Goal: Task Accomplishment & Management: Manage account settings

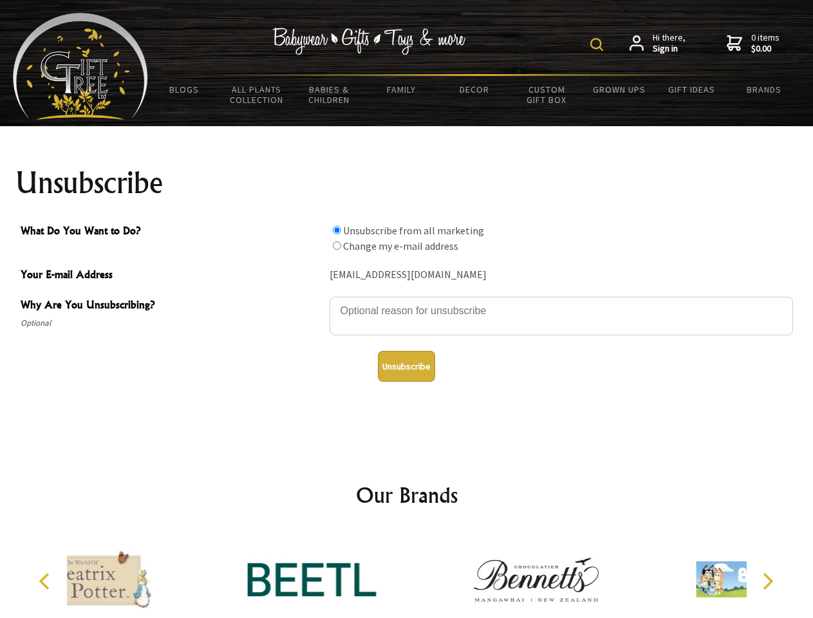
click at [599, 44] on img at bounding box center [597, 44] width 13 height 13
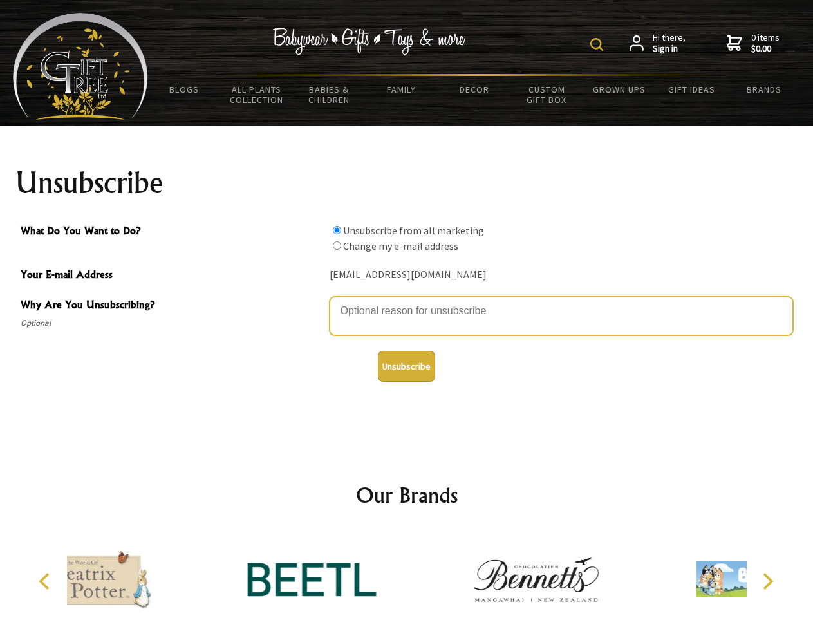
click at [407, 301] on textarea "Why Are You Unsubscribing?" at bounding box center [562, 316] width 464 height 39
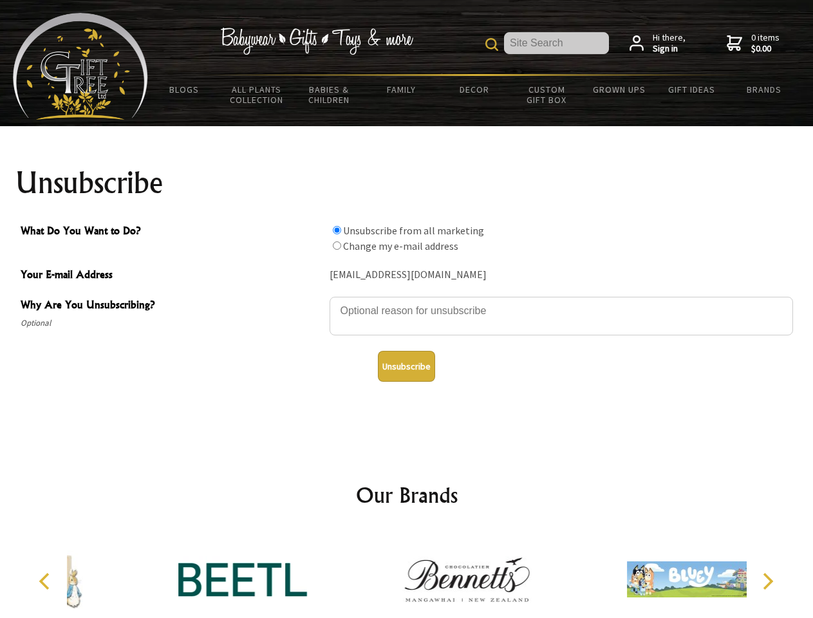
click at [337, 230] on input "What Do You Want to Do?" at bounding box center [337, 230] width 8 height 8
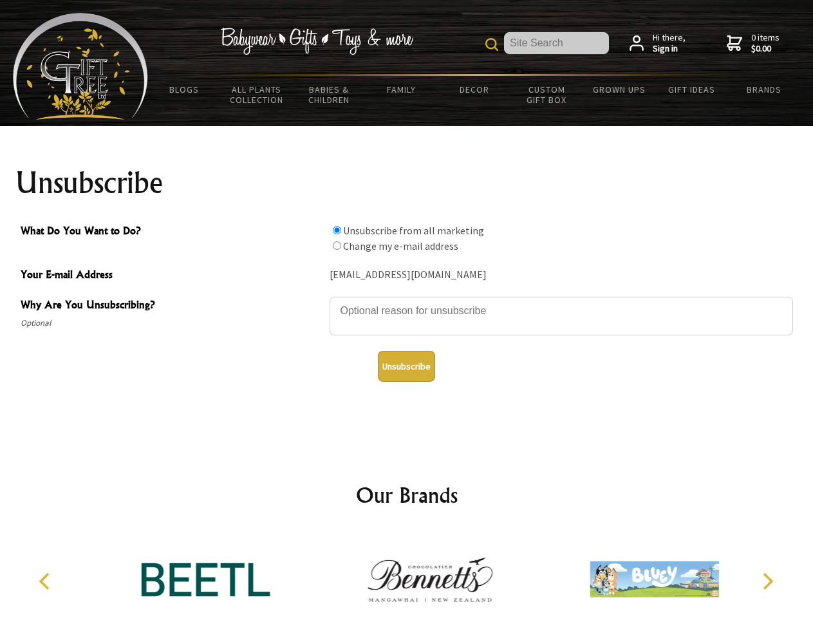
click at [337, 245] on input "What Do You Want to Do?" at bounding box center [337, 246] width 8 height 8
radio input "true"
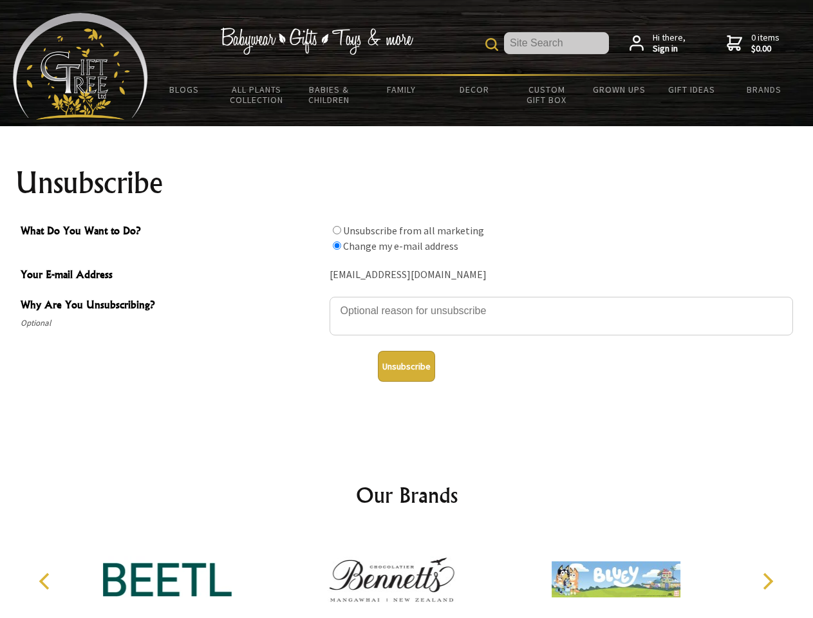
click at [406, 366] on button "Unsubscribe" at bounding box center [406, 366] width 57 height 31
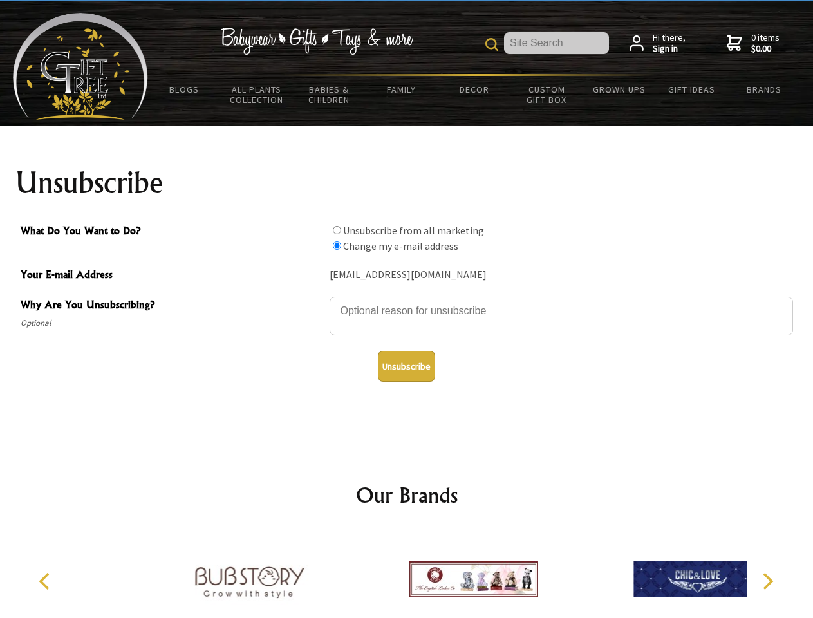
click at [407, 574] on div at bounding box center [473, 581] width 224 height 100
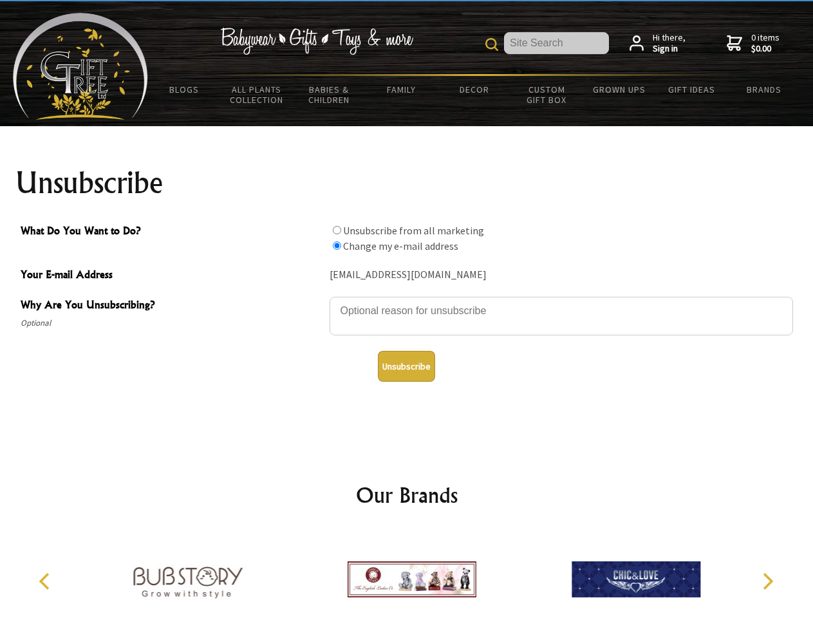
click at [46, 582] on icon "Previous" at bounding box center [45, 581] width 17 height 17
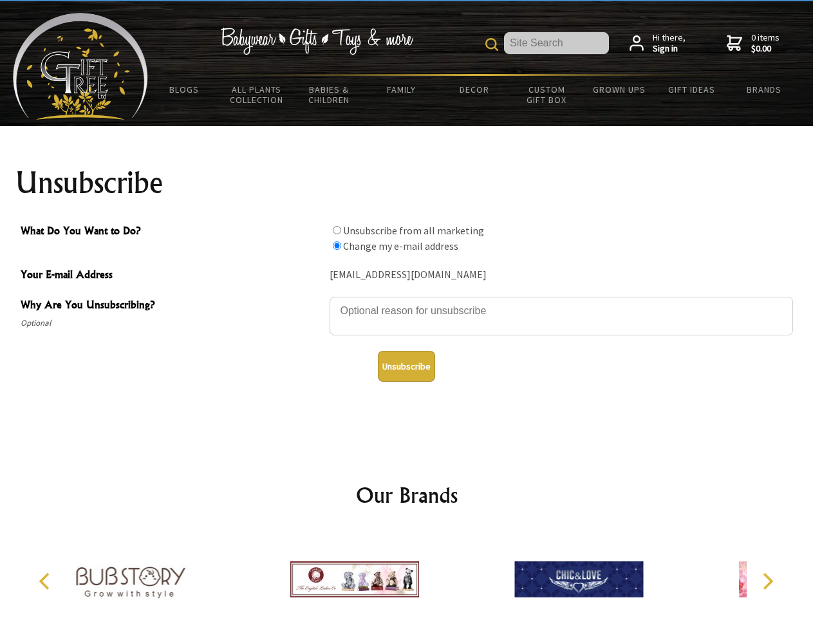
click at [768, 582] on icon "Next" at bounding box center [767, 581] width 17 height 17
